Goal: Transaction & Acquisition: Obtain resource

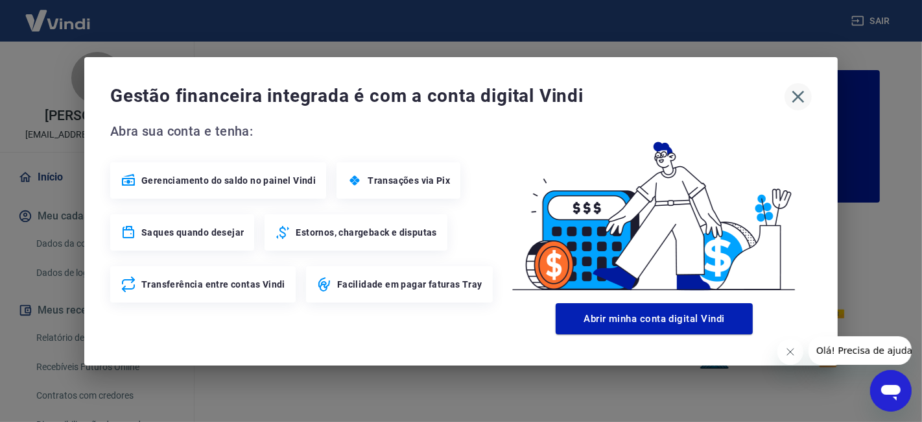
click at [801, 91] on icon "button" at bounding box center [798, 96] width 21 height 21
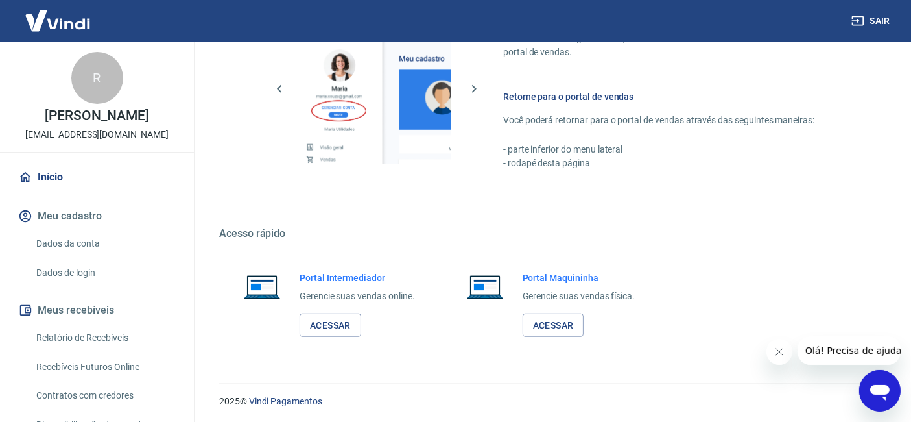
scroll to position [749, 0]
click at [320, 321] on link "Acessar" at bounding box center [331, 325] width 62 height 24
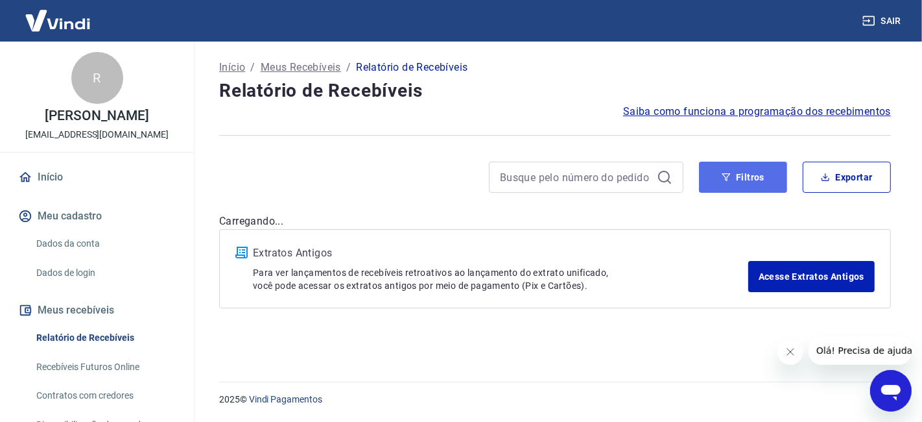
click at [754, 174] on button "Filtros" at bounding box center [743, 177] width 88 height 31
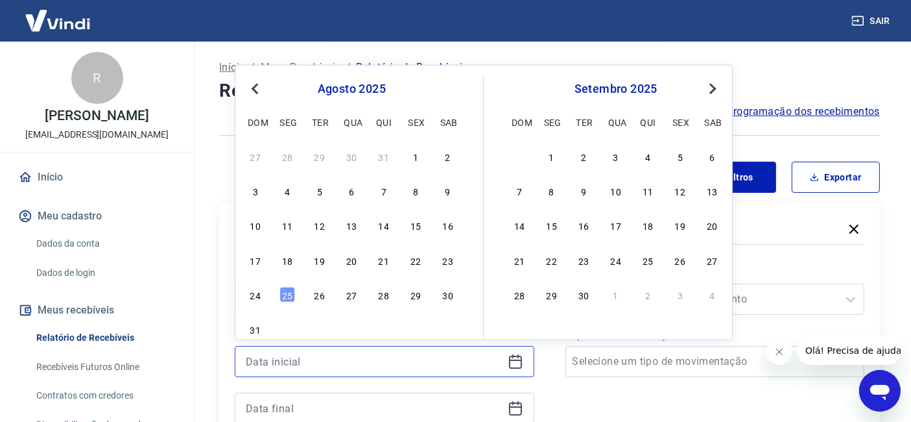
click at [370, 360] on input at bounding box center [374, 361] width 257 height 19
click at [387, 266] on div "21" at bounding box center [384, 260] width 16 height 16
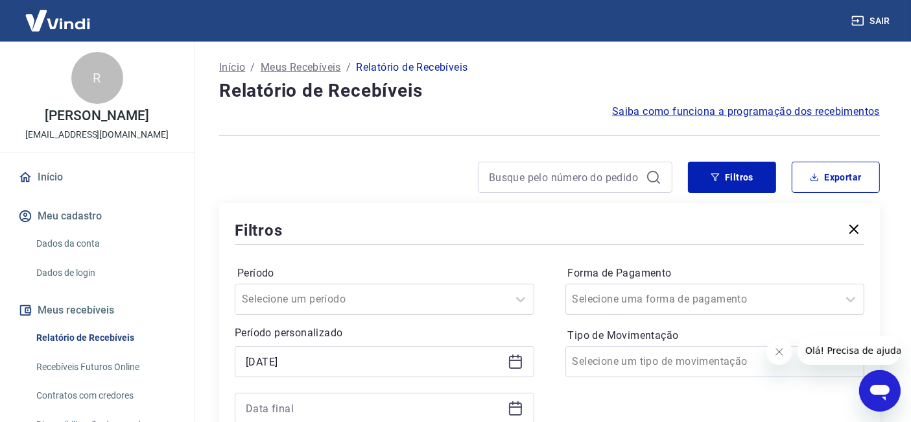
type input "21/08/2025"
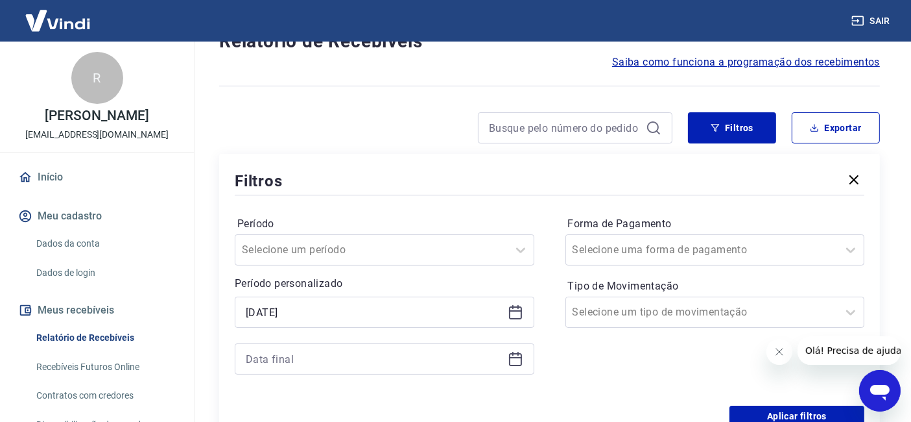
scroll to position [72, 0]
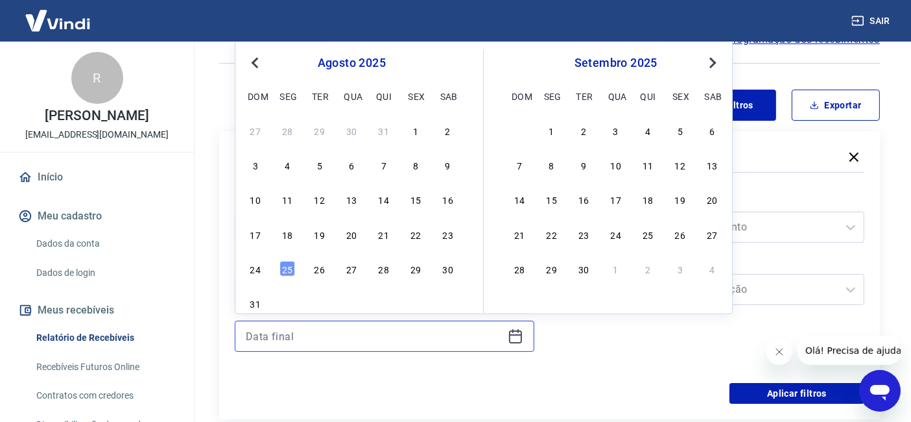
click at [302, 330] on input at bounding box center [374, 335] width 257 height 19
click at [422, 231] on div "22" at bounding box center [416, 234] width 16 height 16
type input "22/08/2025"
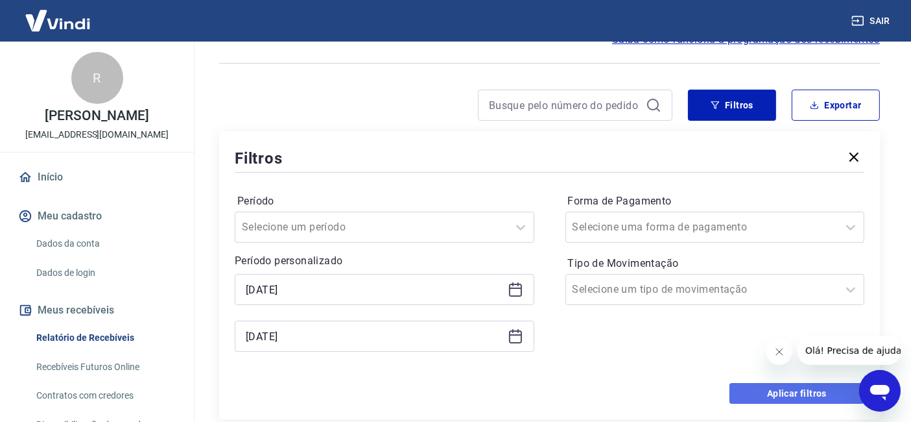
click at [764, 389] on button "Aplicar filtros" at bounding box center [797, 393] width 135 height 21
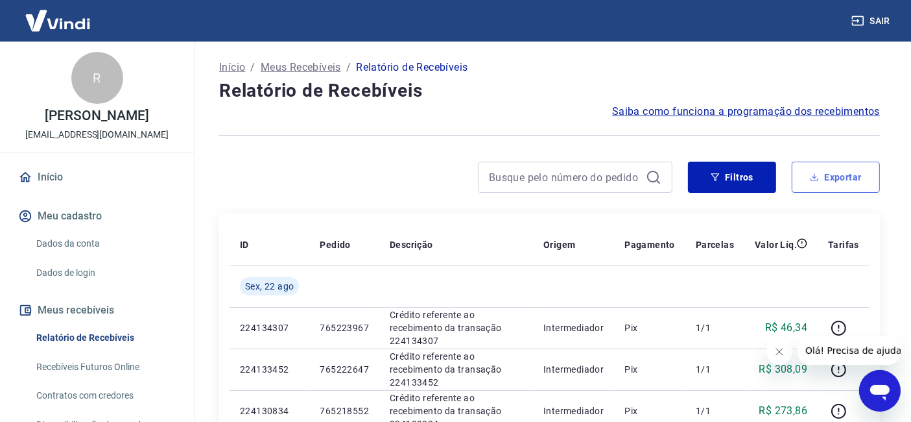
click at [839, 180] on button "Exportar" at bounding box center [836, 177] width 88 height 31
type input "21/08/2025"
type input "22/08/2025"
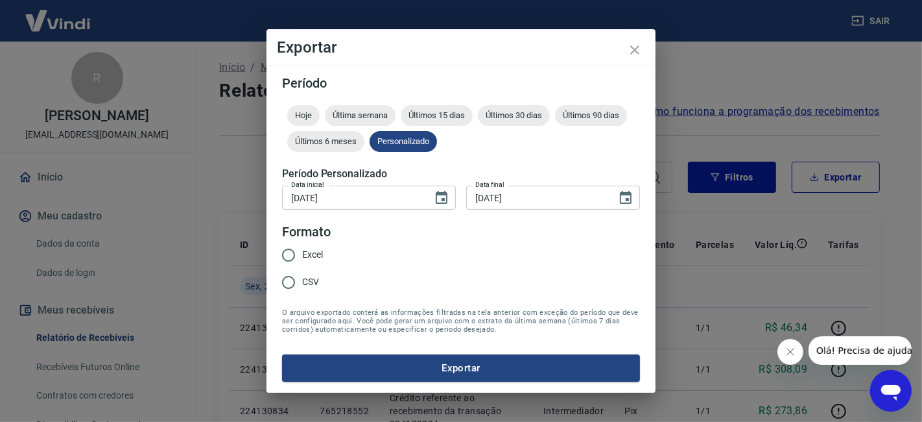
click at [312, 254] on span "Excel" at bounding box center [312, 255] width 21 height 14
click at [302, 254] on input "Excel" at bounding box center [288, 254] width 27 height 27
radio input "true"
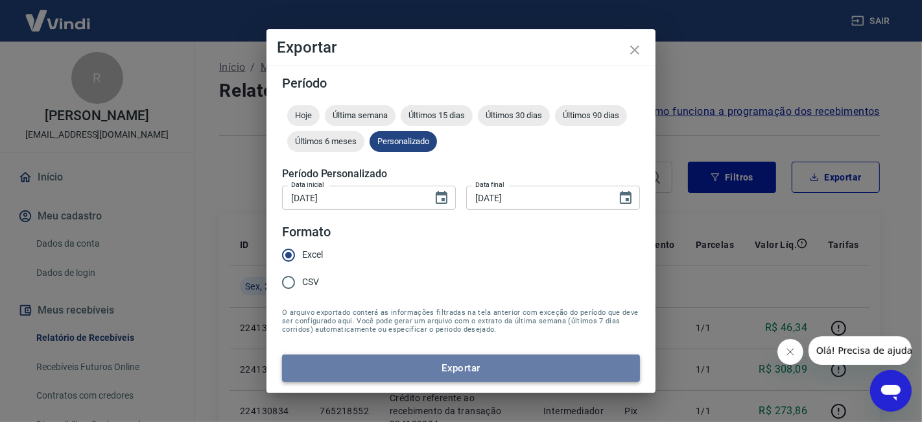
click at [499, 363] on button "Exportar" at bounding box center [461, 367] width 358 height 27
